Goal: Task Accomplishment & Management: Manage account settings

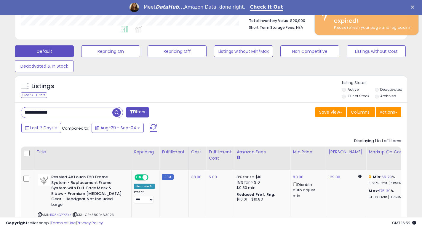
scroll to position [121, 227]
